Goal: Task Accomplishment & Management: Manage account settings

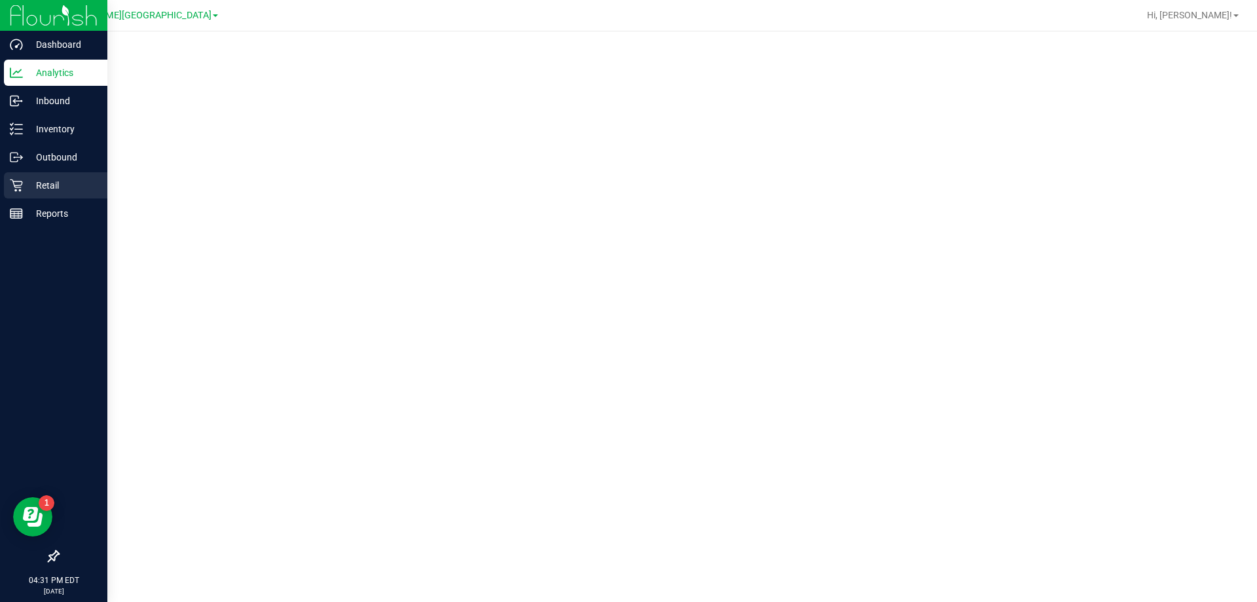
click at [54, 185] on p "Retail" at bounding box center [62, 185] width 79 height 16
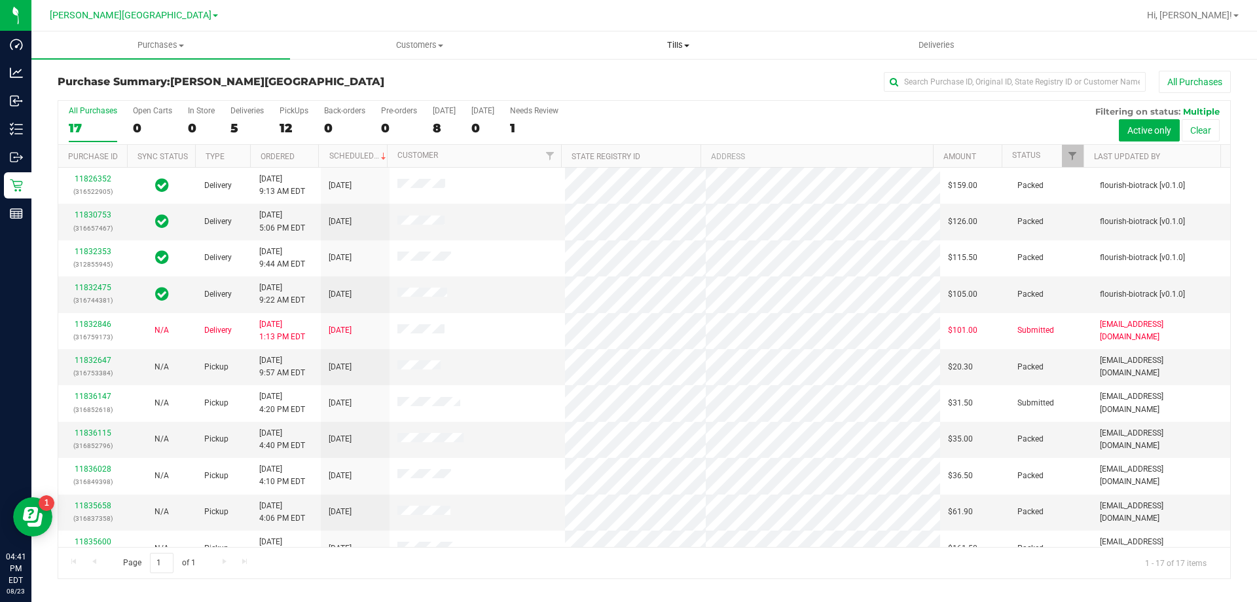
click at [677, 46] on span "Tills" at bounding box center [677, 45] width 257 height 12
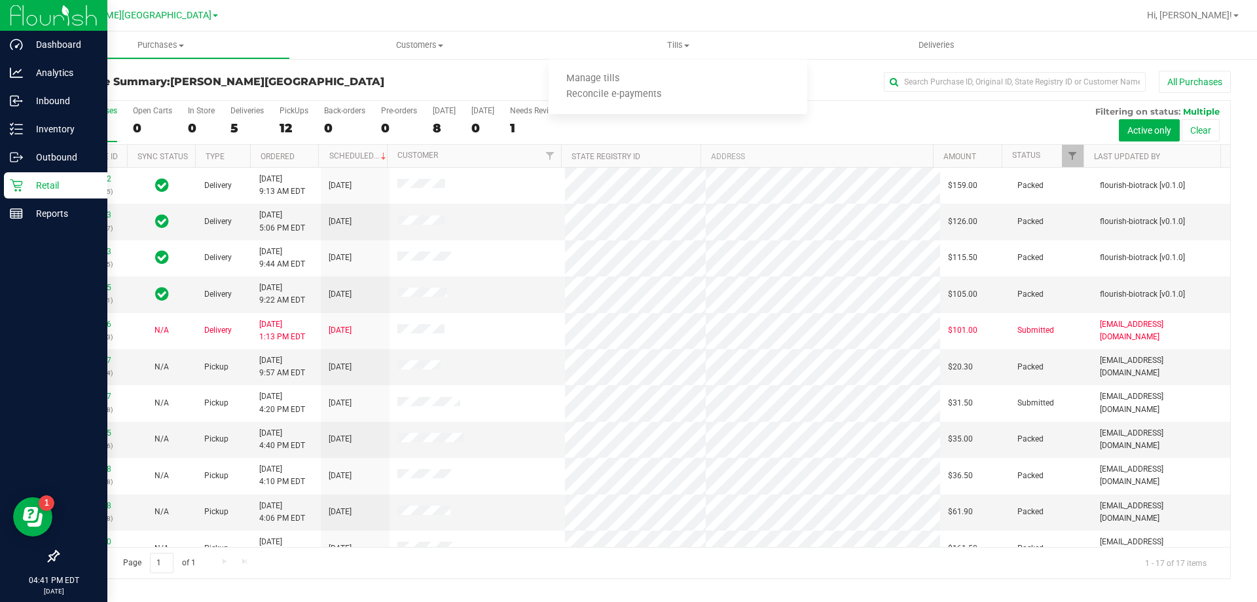
click at [46, 179] on p "Retail" at bounding box center [62, 185] width 79 height 16
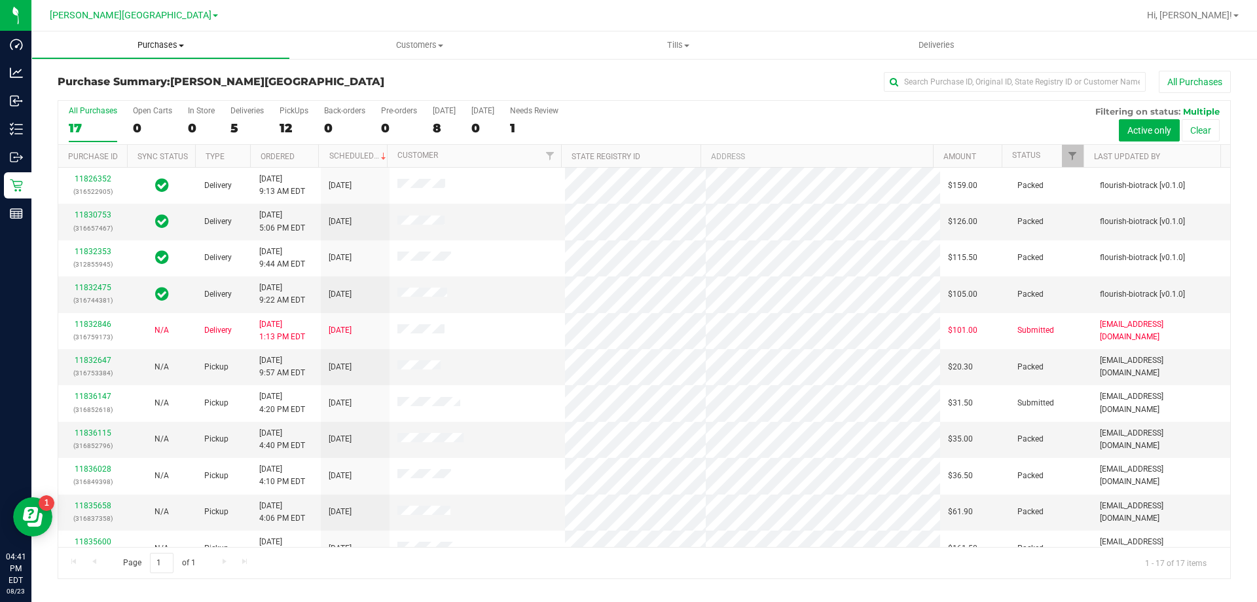
click at [164, 46] on span "Purchases" at bounding box center [160, 45] width 257 height 12
click at [87, 94] on span "Fulfillment" at bounding box center [71, 94] width 81 height 11
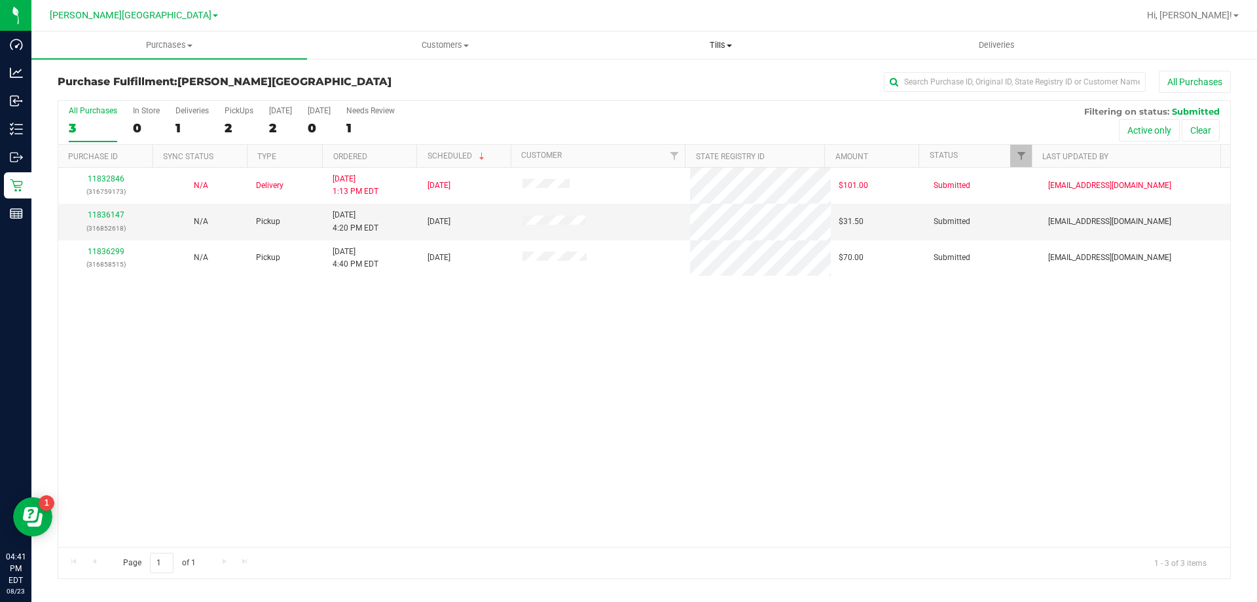
click at [715, 45] on span "Tills" at bounding box center [720, 45] width 274 height 12
click at [644, 84] on span "Manage tills" at bounding box center [627, 78] width 88 height 11
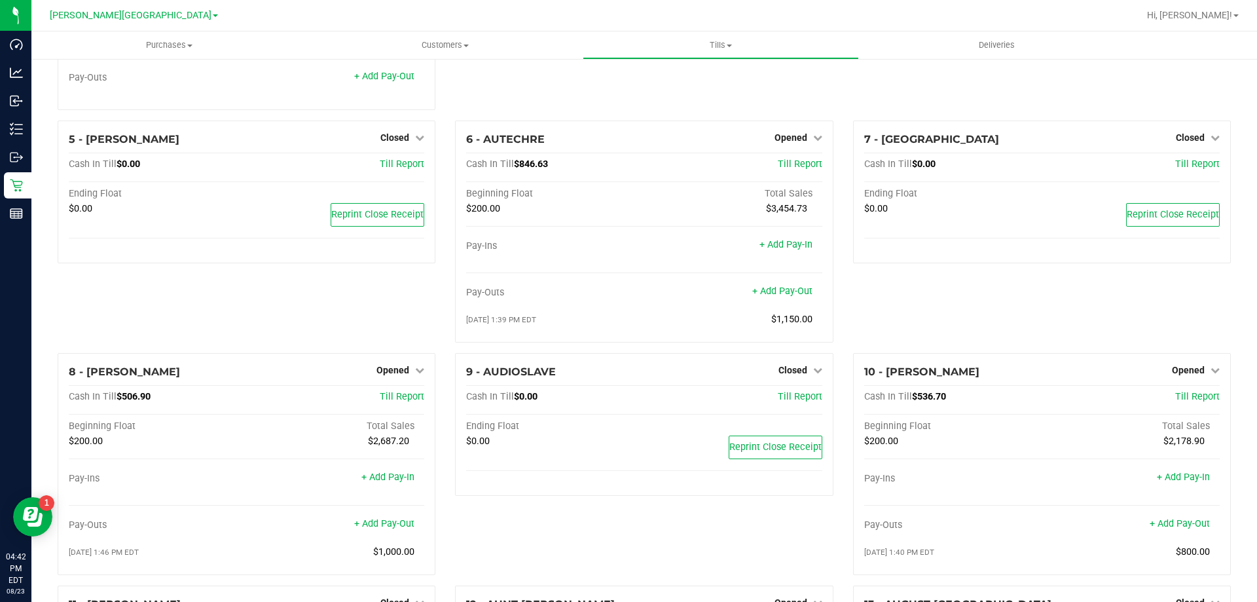
scroll to position [184, 0]
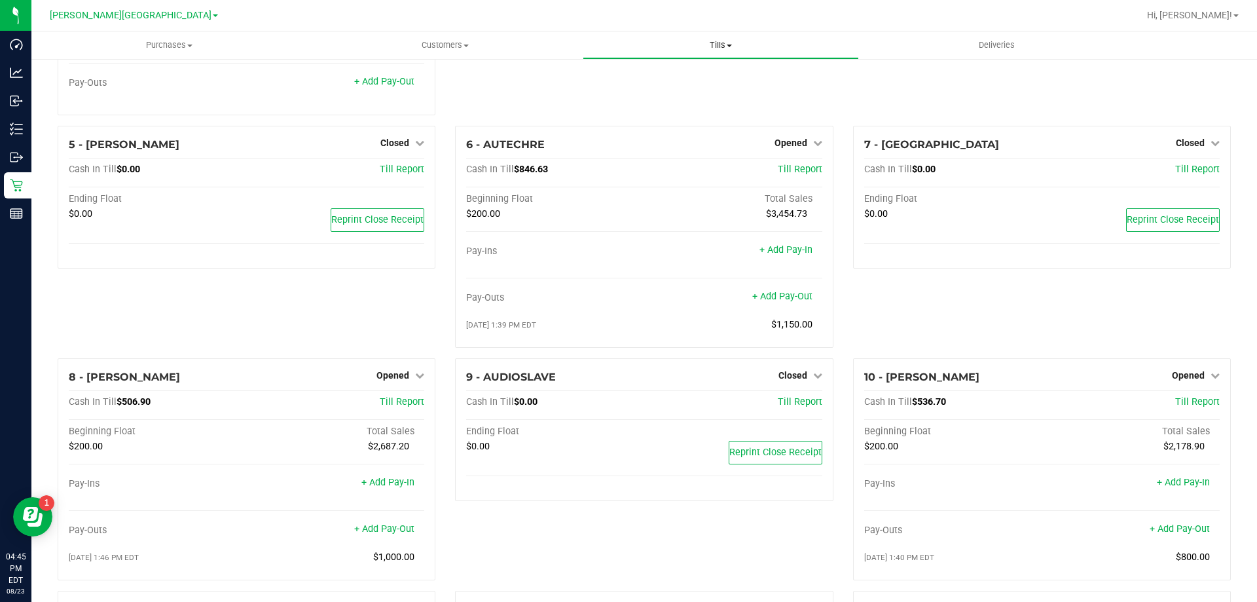
click at [728, 48] on span "Tills" at bounding box center [720, 45] width 274 height 12
click at [646, 95] on span "Reconcile e-payments" at bounding box center [648, 94] width 130 height 11
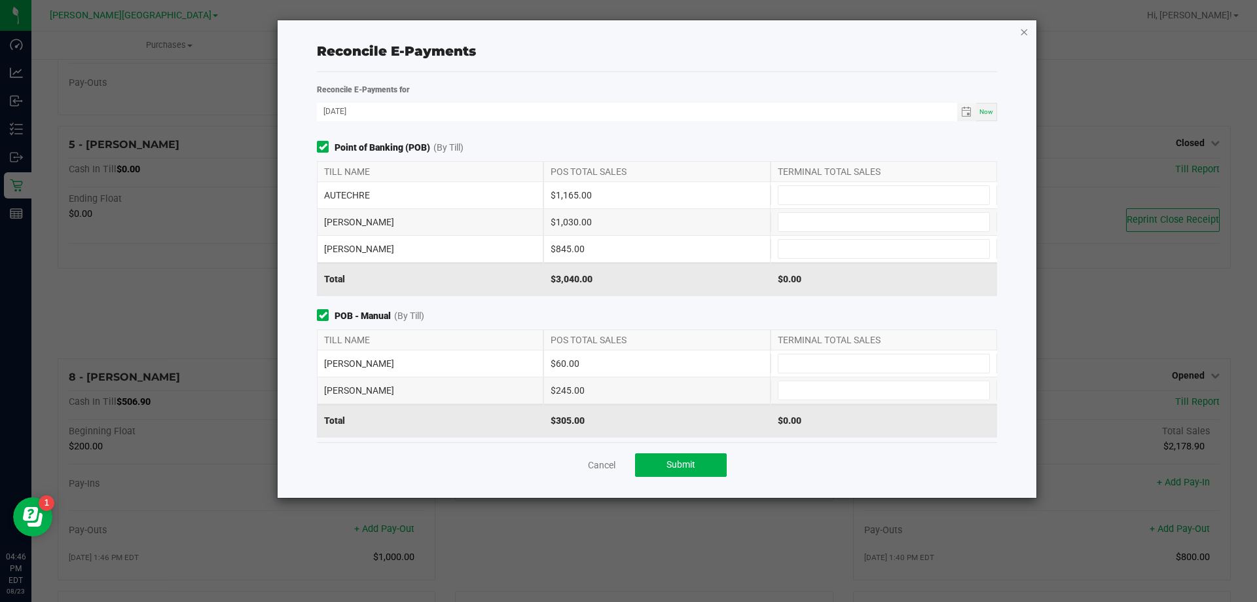
click at [1025, 34] on icon "button" at bounding box center [1024, 32] width 9 height 16
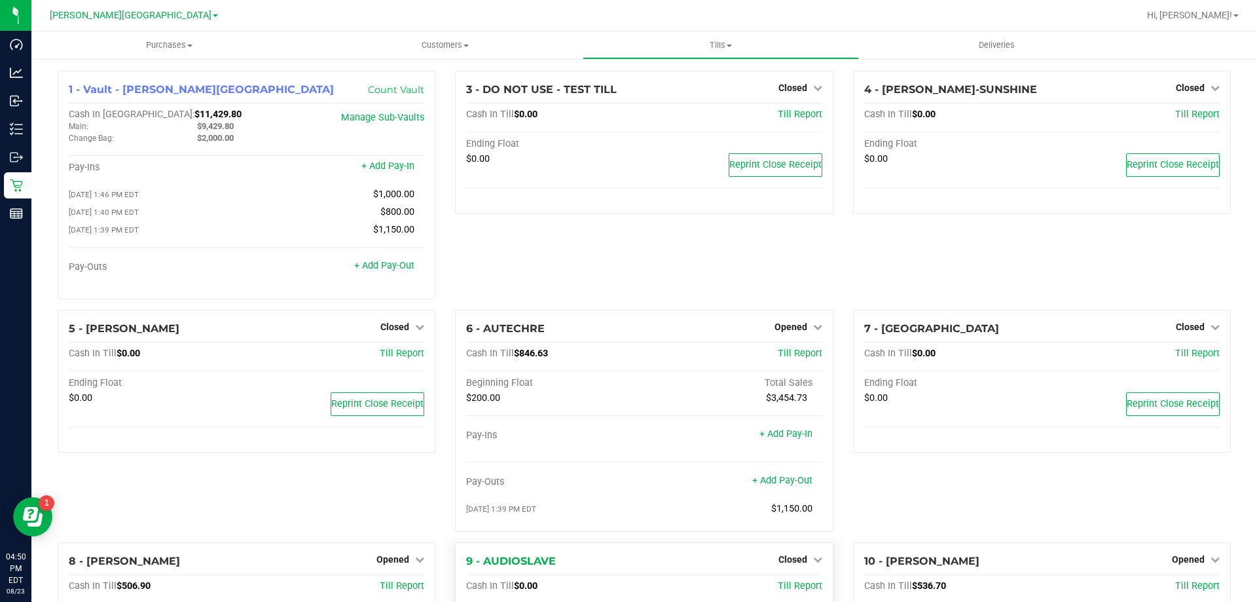
scroll to position [131, 0]
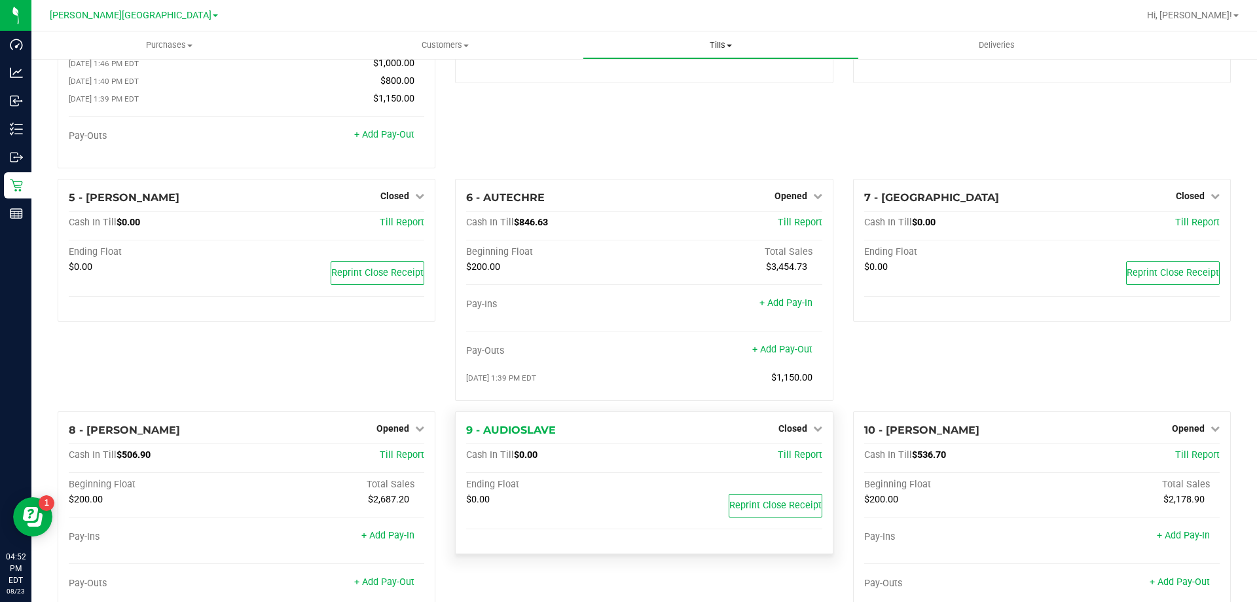
click at [720, 37] on uib-tab-heading "Tills Manage tills Reconcile e-payments" at bounding box center [720, 45] width 274 height 26
click at [642, 94] on span "Reconcile e-payments" at bounding box center [648, 94] width 130 height 11
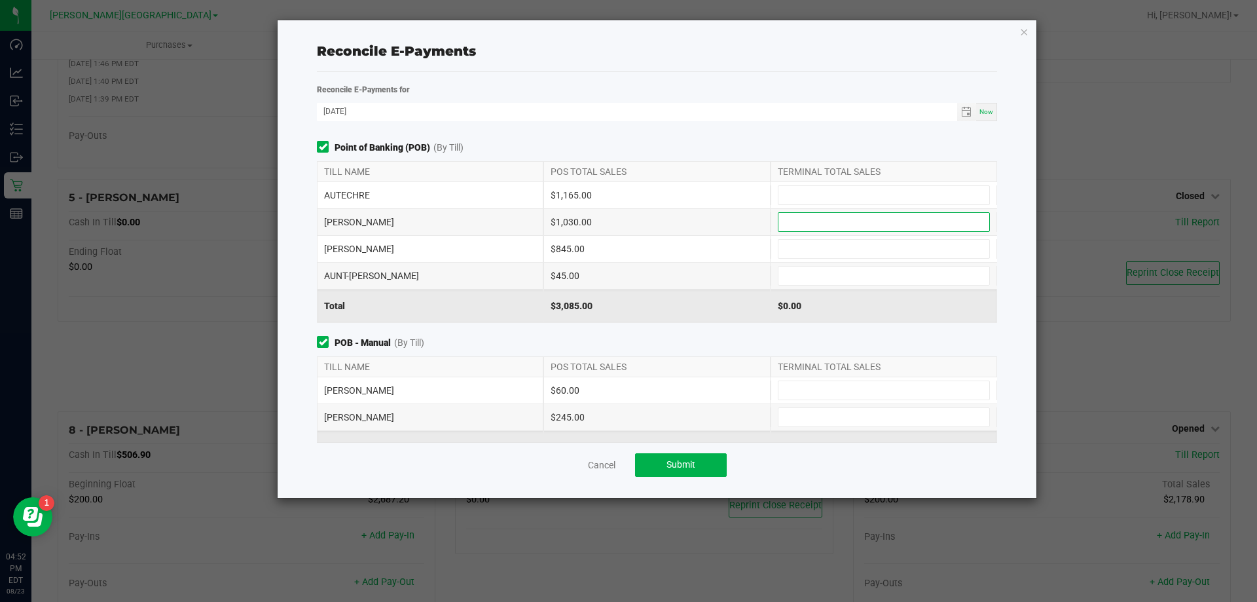
click at [804, 217] on input at bounding box center [884, 222] width 211 height 18
type input "$1,195.00"
click at [680, 314] on div "$3,085.00" at bounding box center [657, 305] width 227 height 33
click at [1027, 32] on icon "button" at bounding box center [1024, 32] width 9 height 16
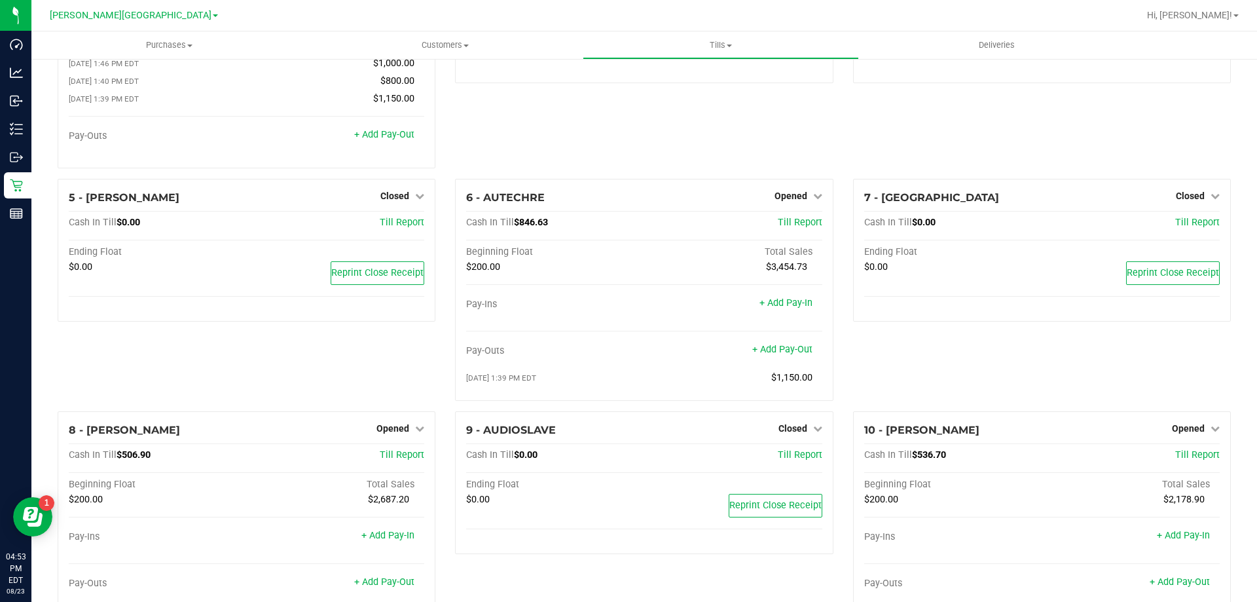
scroll to position [393, 0]
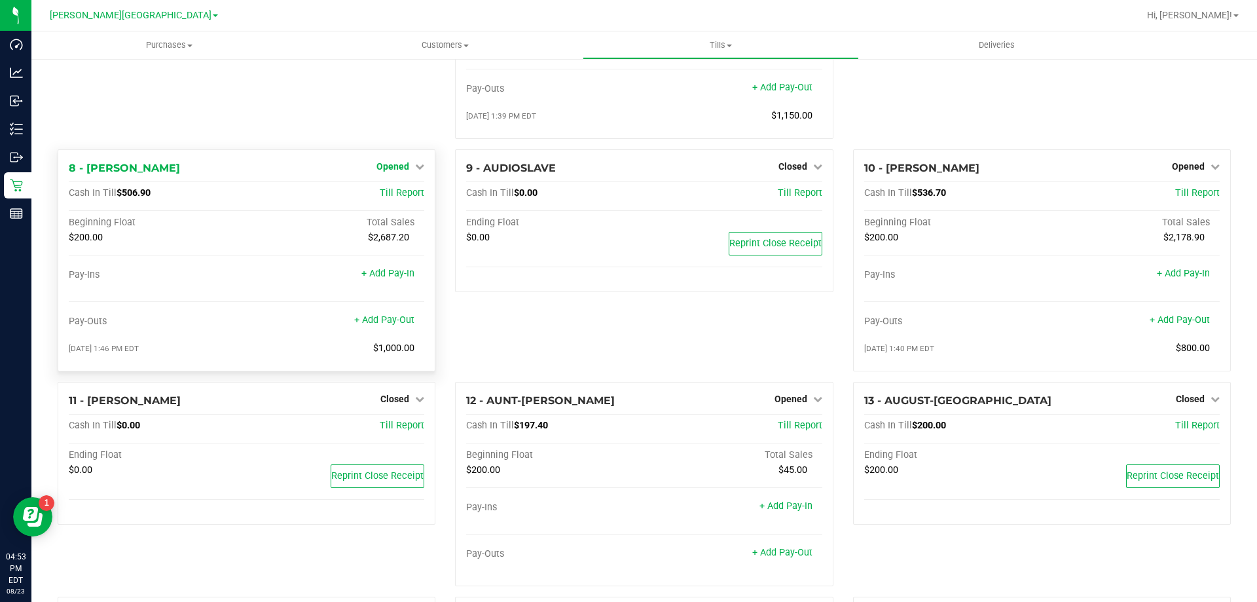
click at [411, 170] on link "Opened" at bounding box center [401, 166] width 48 height 10
click at [394, 195] on link "Close Till" at bounding box center [394, 193] width 35 height 10
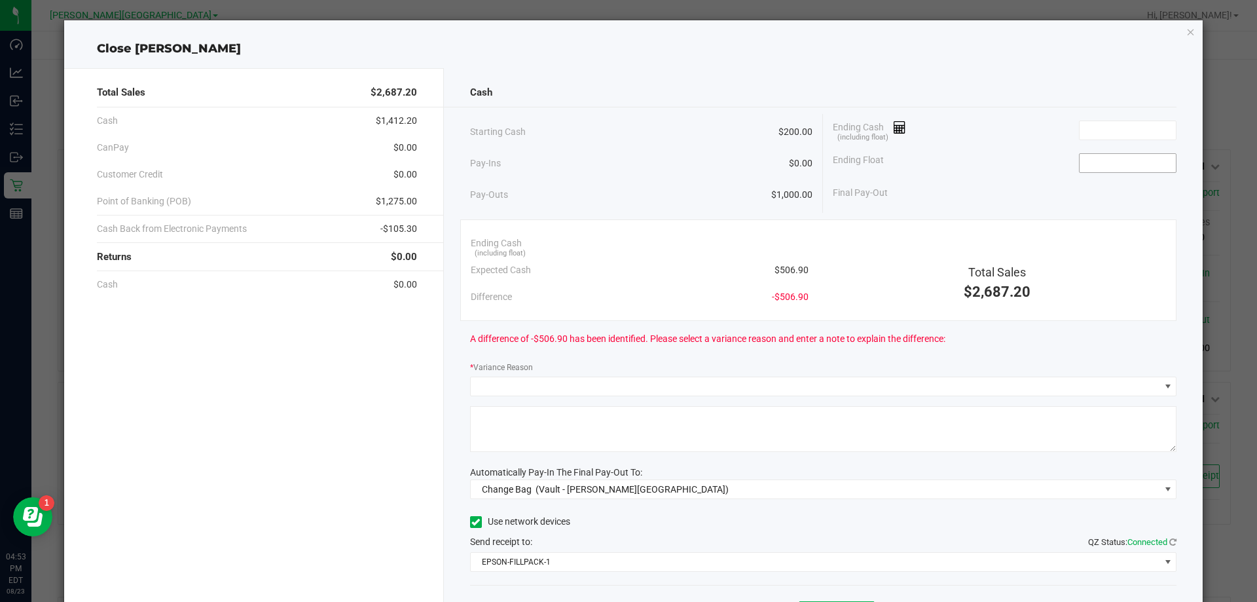
click at [1124, 168] on input at bounding box center [1128, 163] width 96 height 18
type input "$200.00"
click at [1111, 132] on input at bounding box center [1128, 130] width 96 height 18
click at [1187, 31] on icon "button" at bounding box center [1191, 32] width 9 height 16
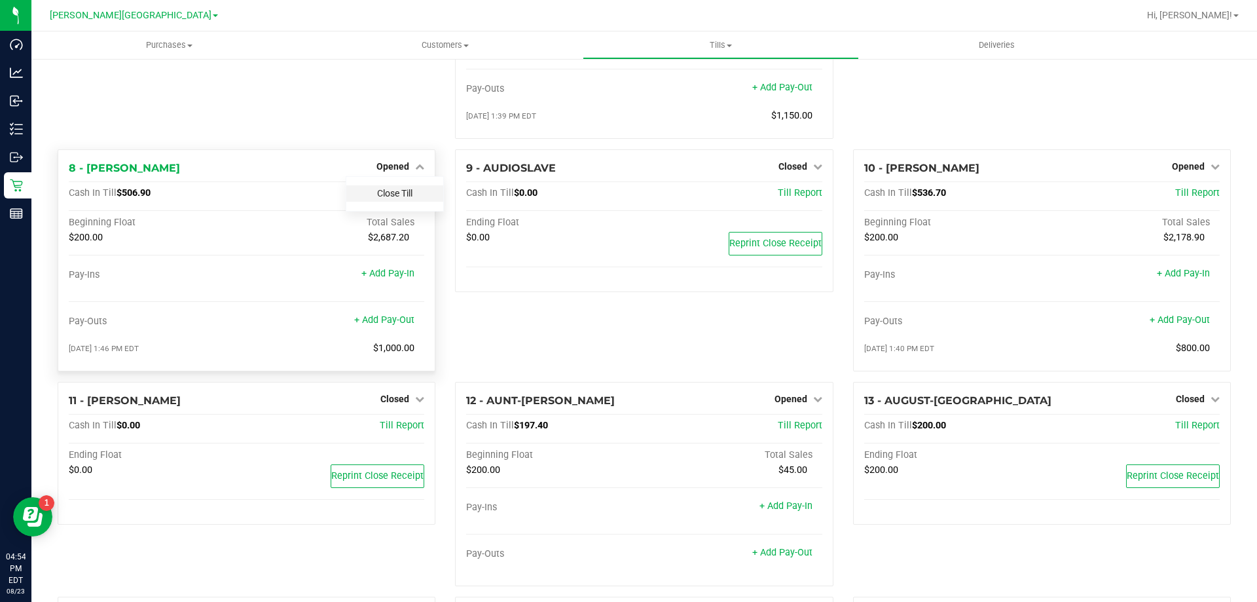
click at [396, 198] on link "Close Till" at bounding box center [394, 193] width 35 height 10
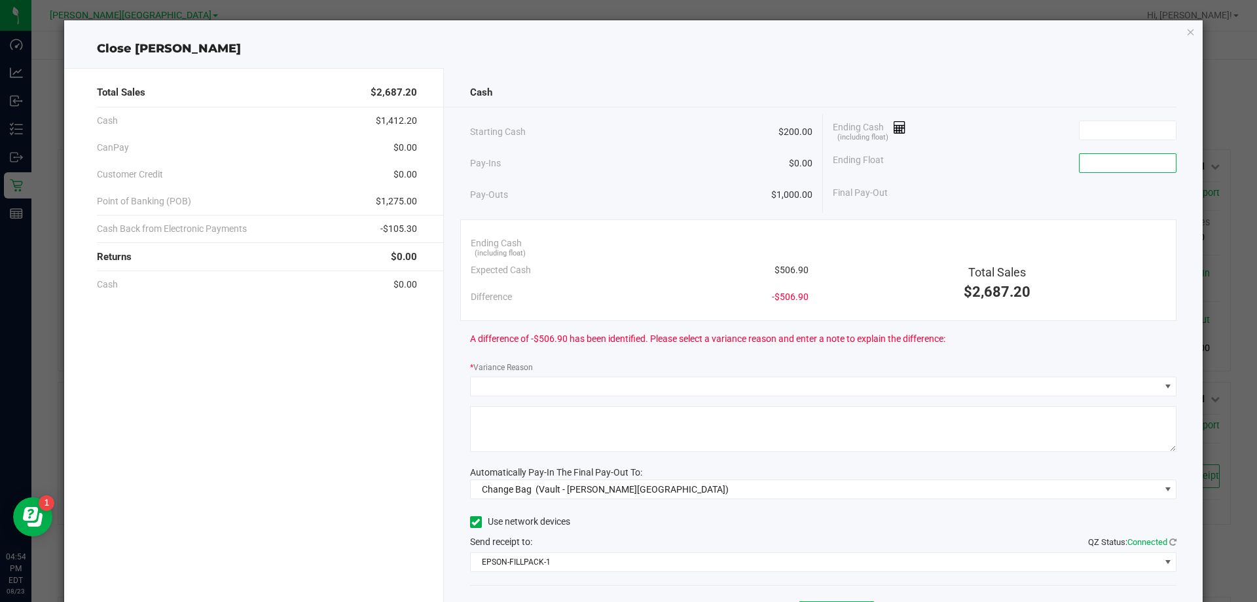
click at [1095, 164] on input at bounding box center [1128, 163] width 96 height 18
type input "$200.00"
click at [1114, 126] on input at bounding box center [1128, 130] width 96 height 18
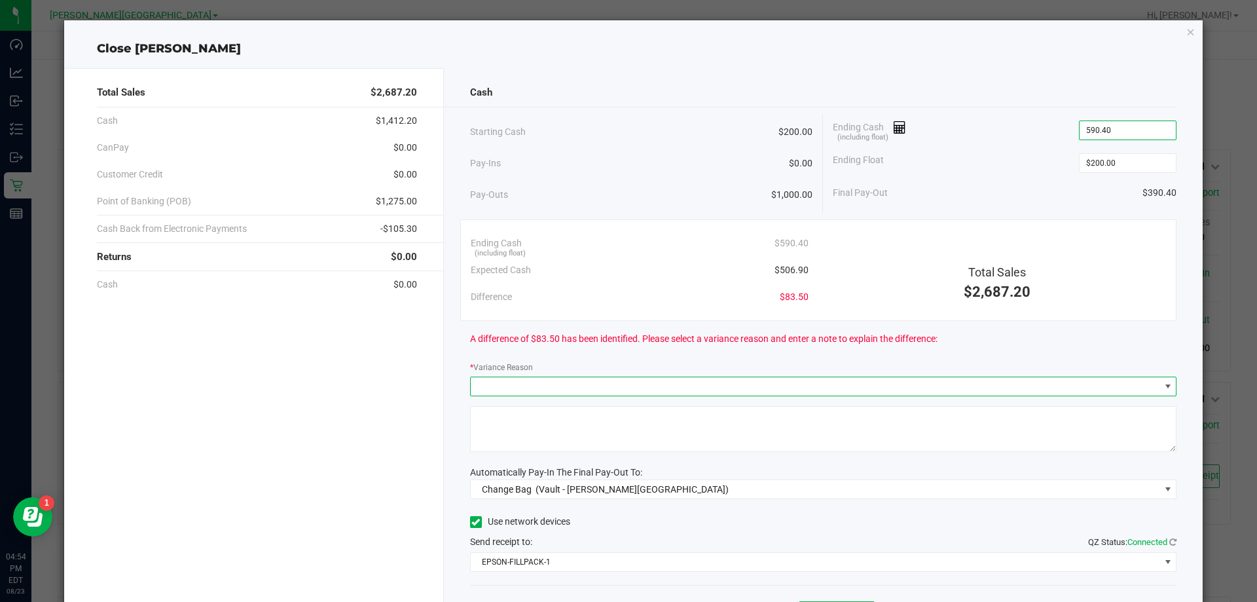
type input "$590.40"
click at [1163, 386] on span at bounding box center [1168, 386] width 10 height 10
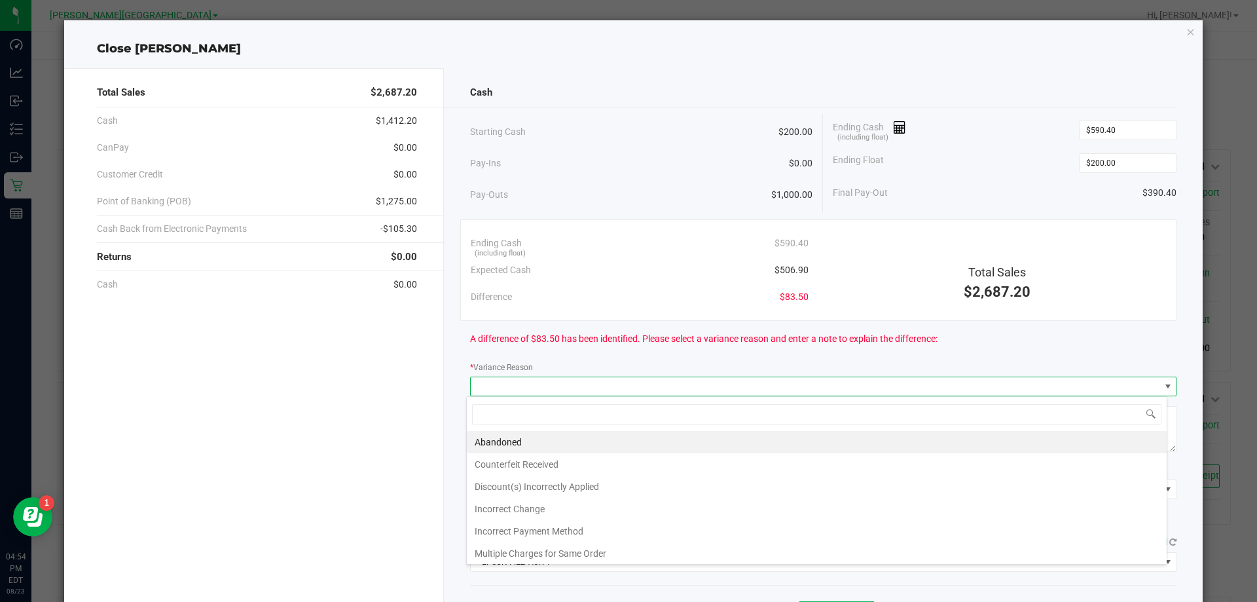
scroll to position [20, 701]
click at [581, 534] on li "Incorrect Payment Method" at bounding box center [817, 531] width 700 height 22
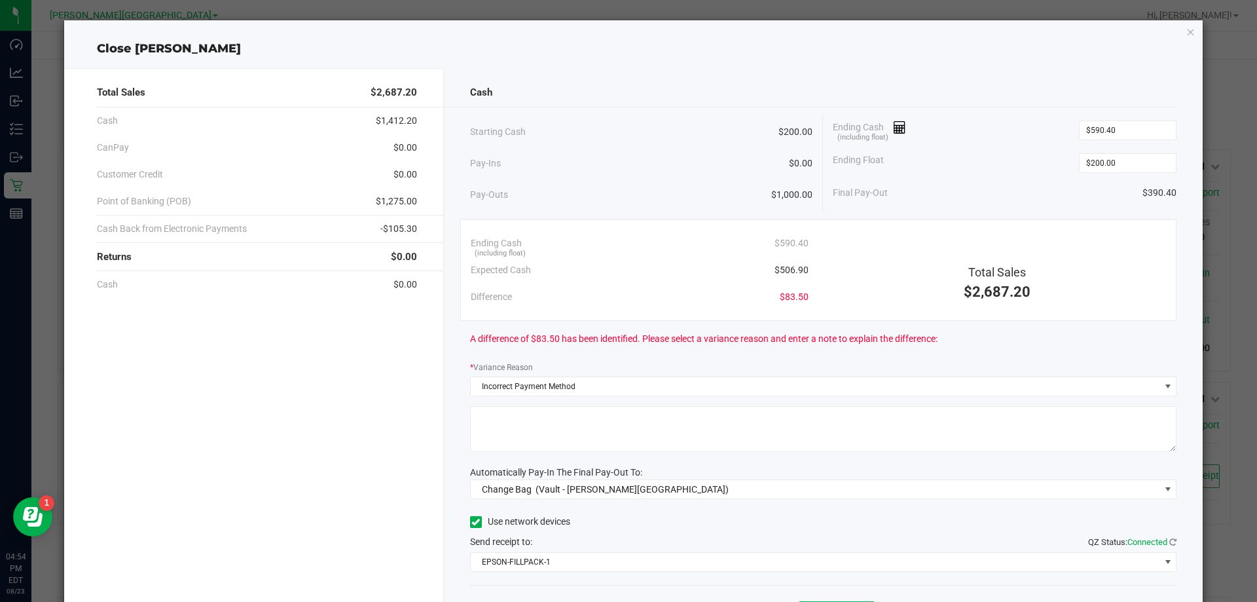
click at [503, 410] on textarea at bounding box center [823, 429] width 707 height 46
click at [1163, 490] on span at bounding box center [1168, 489] width 10 height 10
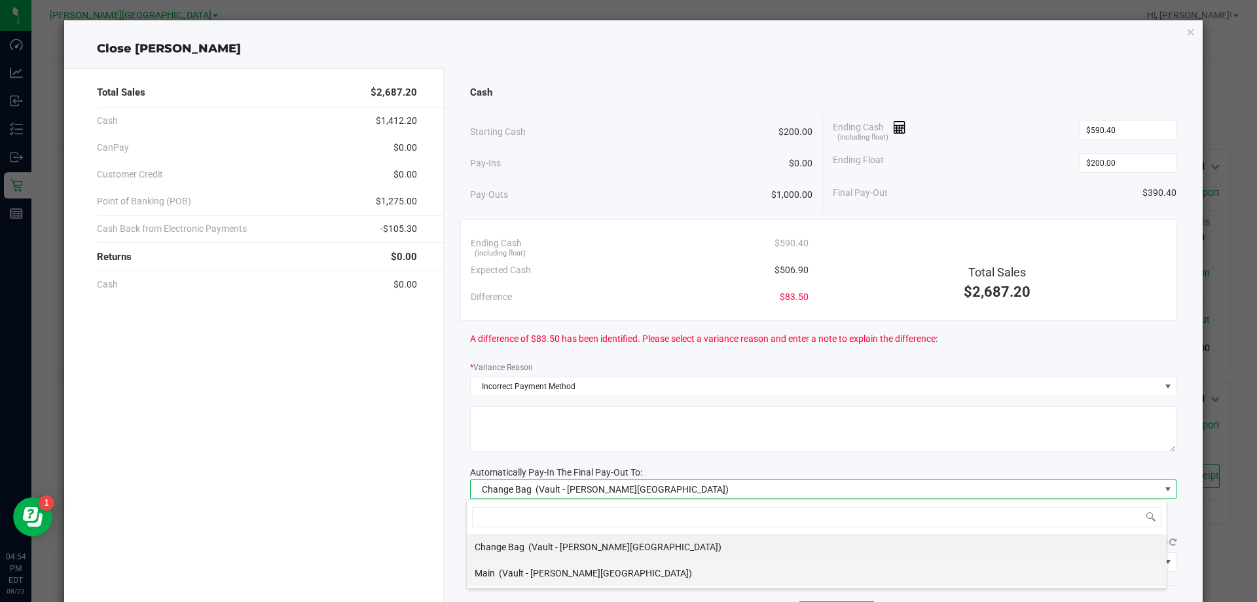
click at [544, 568] on span "(Vault - Bonita Springs)" at bounding box center [595, 573] width 193 height 10
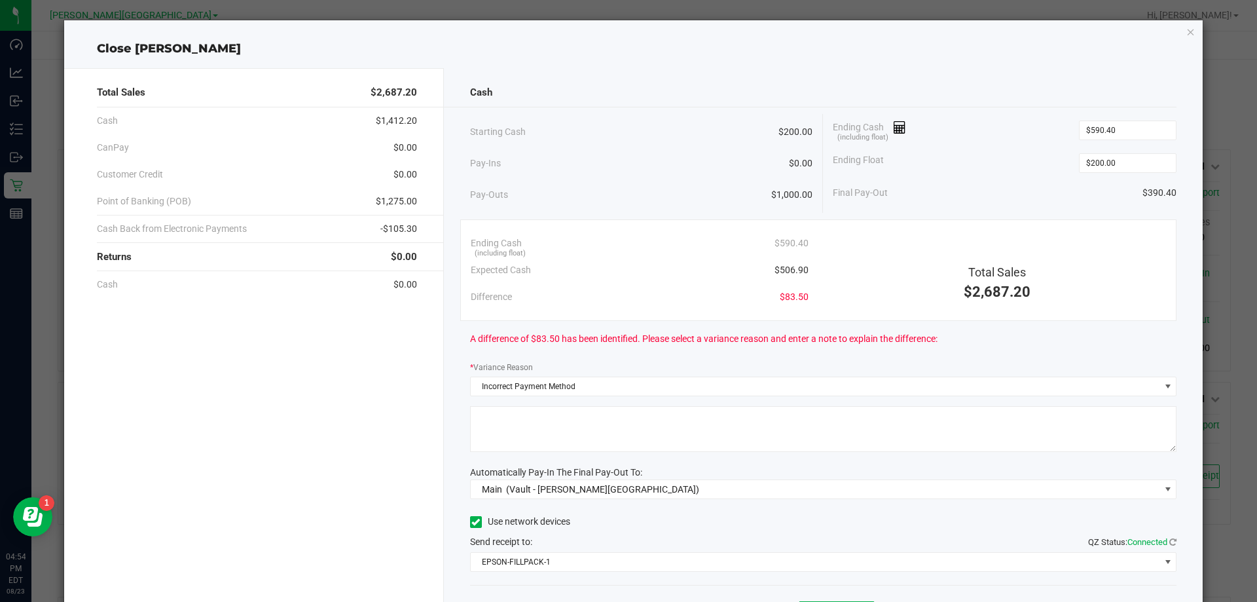
click at [512, 418] on textarea at bounding box center [823, 429] width 707 height 46
click at [773, 413] on textarea at bounding box center [823, 429] width 707 height 46
click at [803, 409] on textarea at bounding box center [823, 429] width 707 height 46
click at [1140, 415] on textarea at bounding box center [823, 429] width 707 height 46
click at [1132, 411] on textarea at bounding box center [823, 429] width 707 height 46
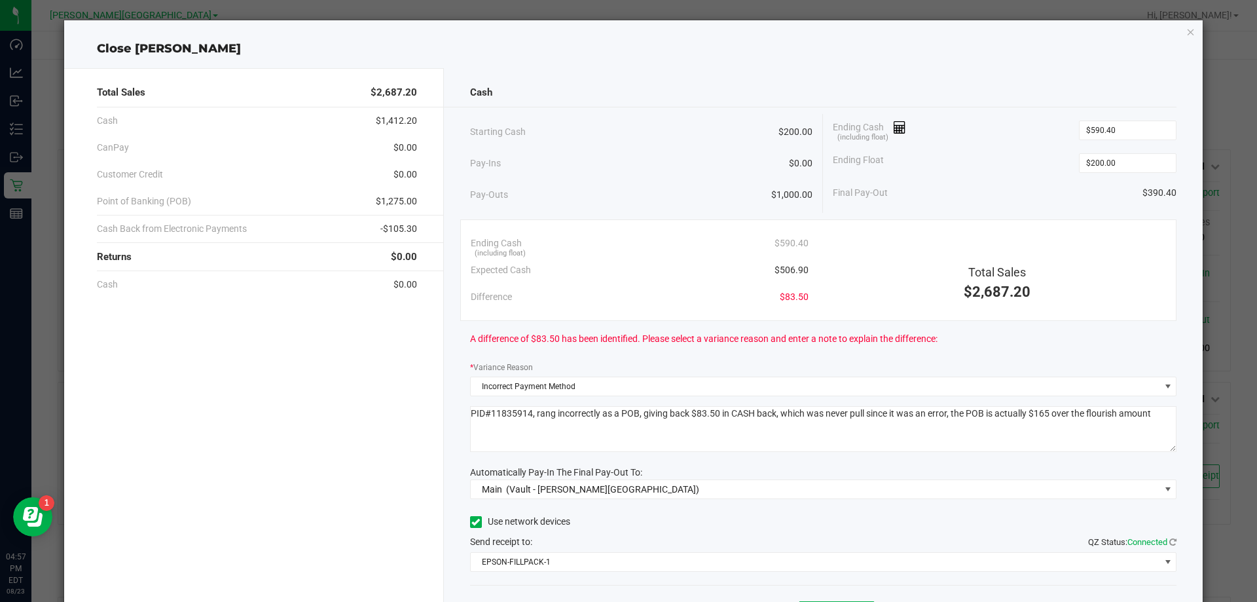
click at [1156, 413] on textarea at bounding box center [823, 429] width 707 height 46
click at [604, 426] on textarea at bounding box center [823, 429] width 707 height 46
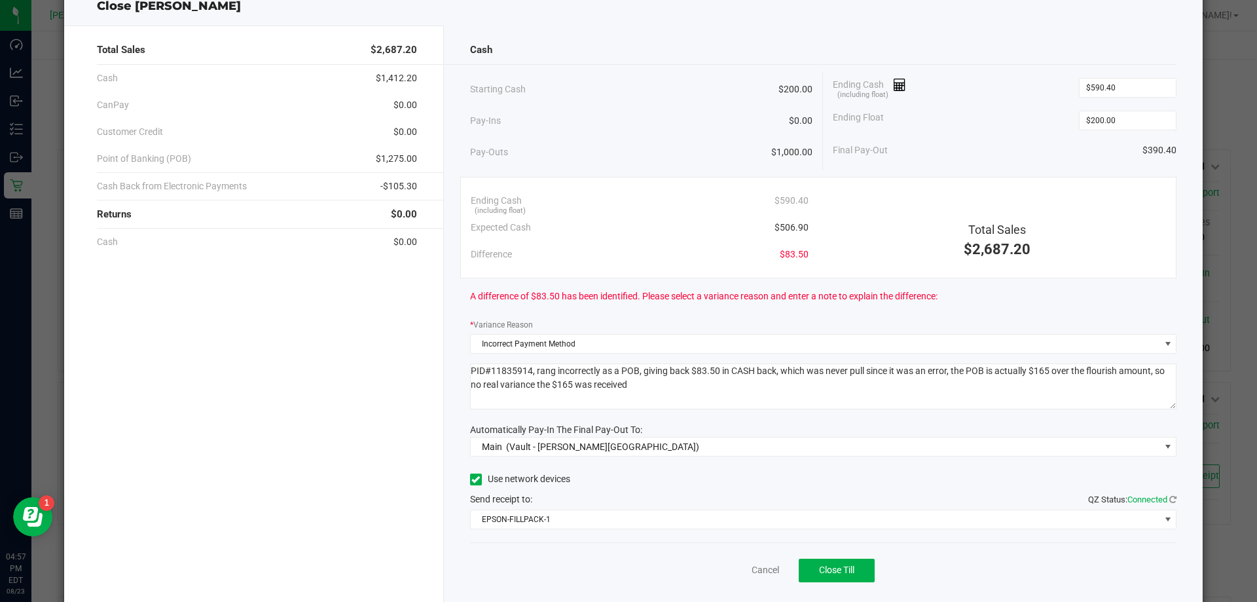
scroll to position [77, 0]
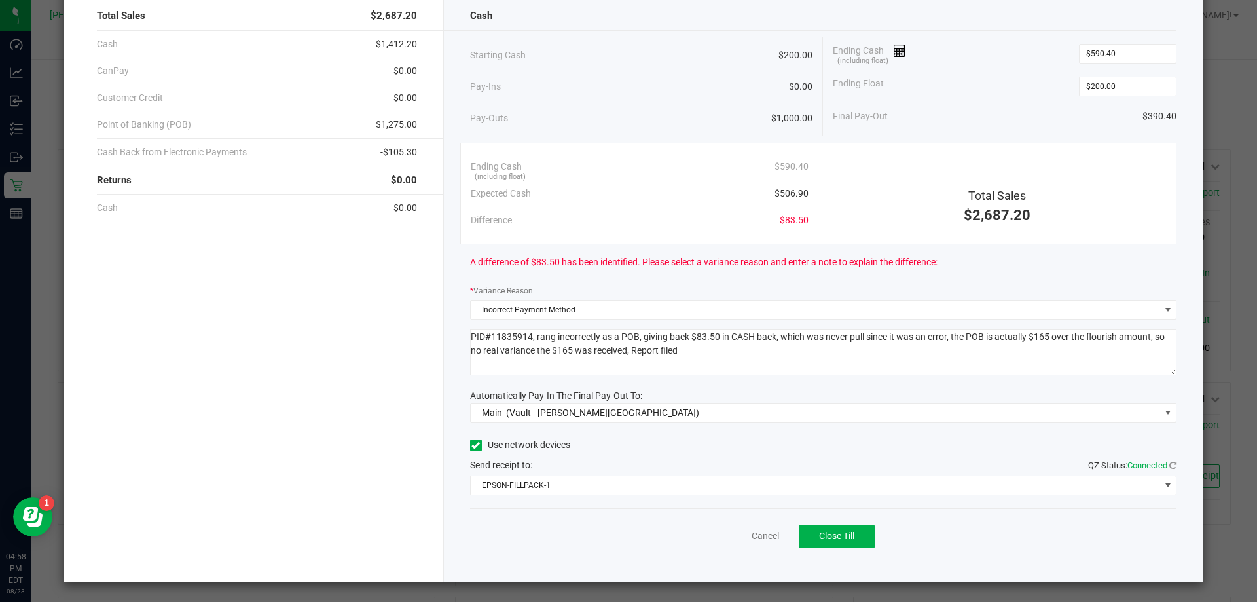
drag, startPoint x: 466, startPoint y: 337, endPoint x: 692, endPoint y: 367, distance: 228.0
click at [692, 367] on textarea at bounding box center [823, 352] width 707 height 46
type textarea "PID#11835914, rang incorrectly as a POB, giving back $83.50 in CASH back, which…"
click at [839, 542] on button "Close Till" at bounding box center [837, 537] width 76 height 24
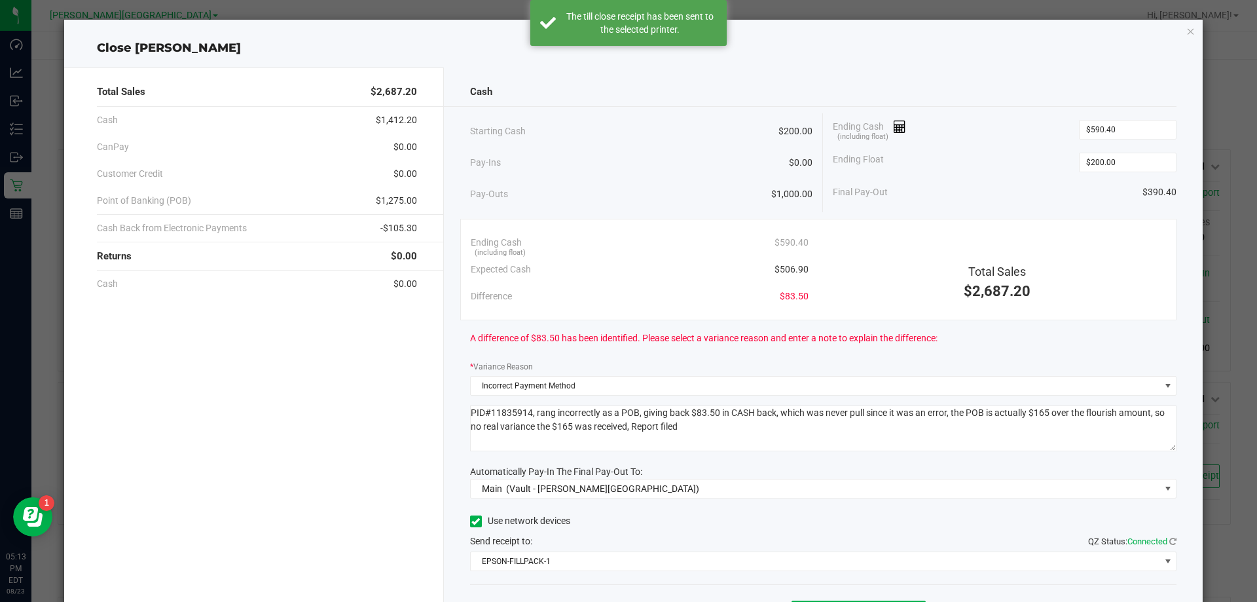
scroll to position [0, 0]
click at [1187, 29] on icon "button" at bounding box center [1191, 32] width 9 height 16
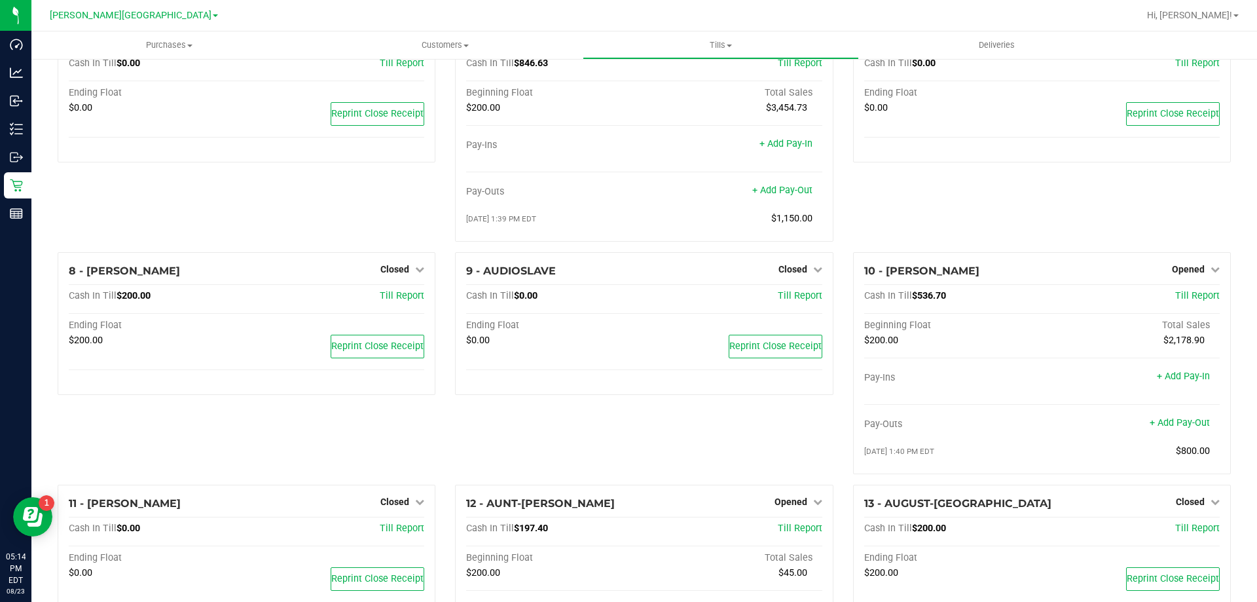
scroll to position [184, 0]
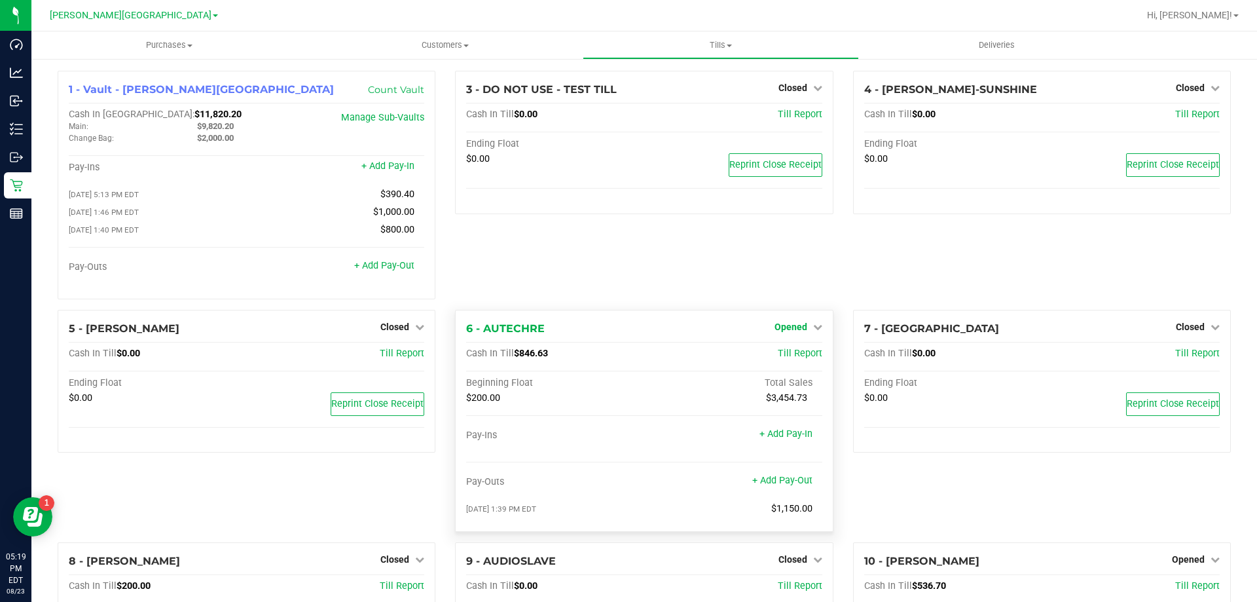
click at [813, 331] on icon at bounding box center [817, 326] width 9 height 9
click at [793, 359] on link "Close Till" at bounding box center [792, 353] width 35 height 10
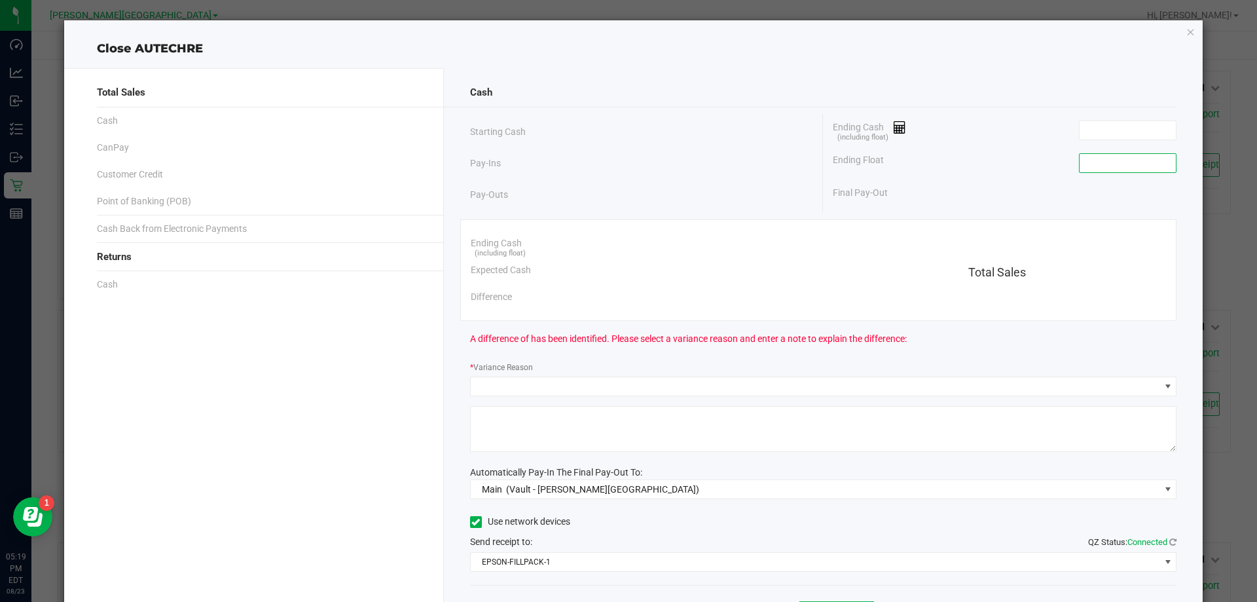
click at [1104, 170] on input at bounding box center [1128, 163] width 96 height 18
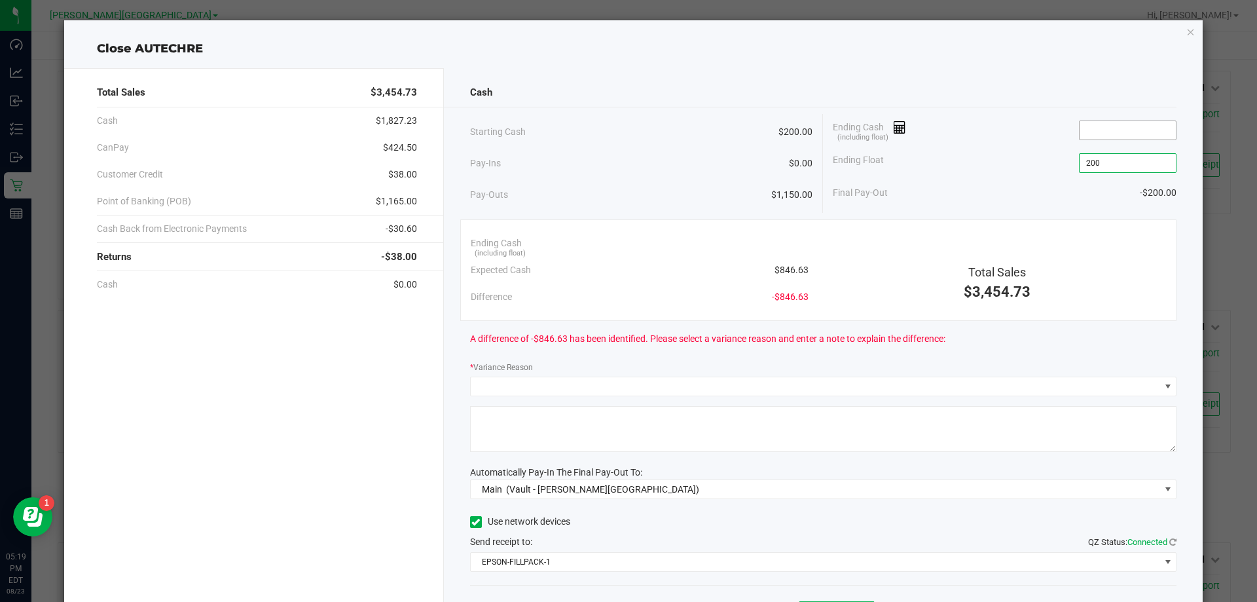
type input "$200.00"
click at [1093, 132] on input at bounding box center [1128, 130] width 96 height 18
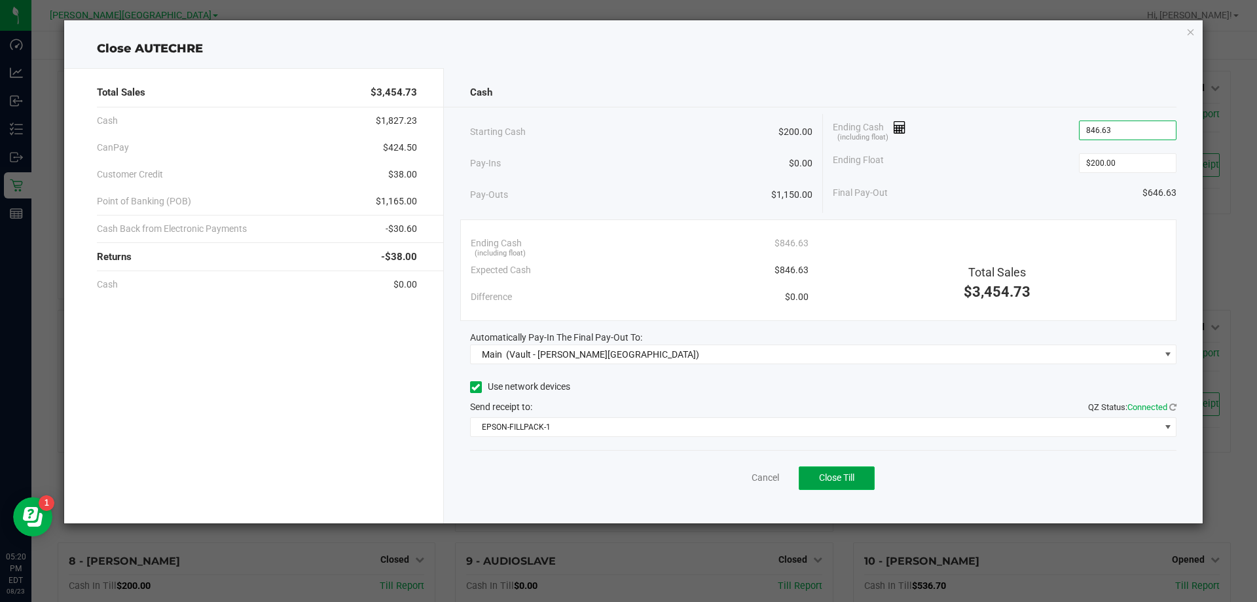
type input "$846.63"
click at [845, 478] on span "Close Till" at bounding box center [836, 477] width 35 height 10
